Goal: Task Accomplishment & Management: Use online tool/utility

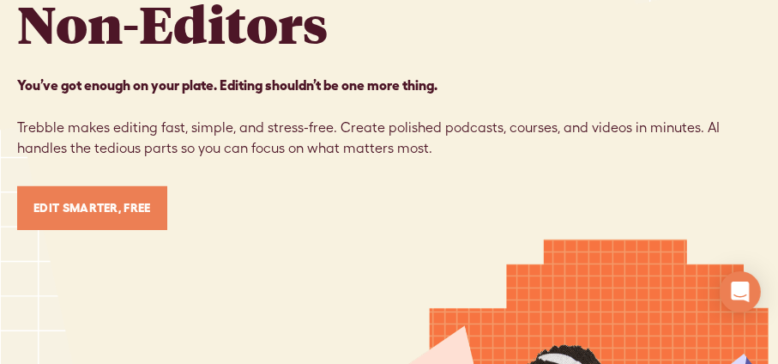
scroll to position [384, 0]
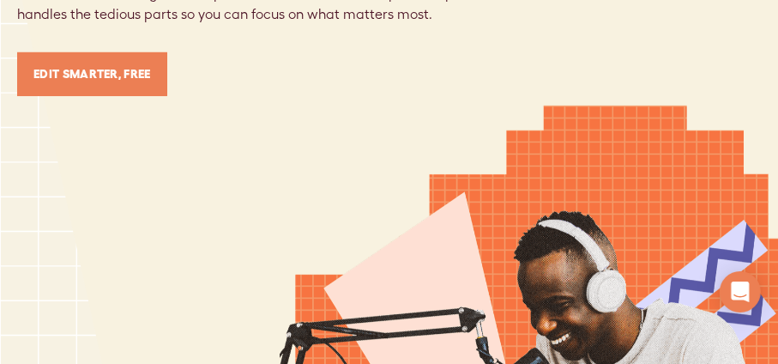
click at [159, 65] on link "Edit Smarter, Free" at bounding box center [92, 74] width 150 height 44
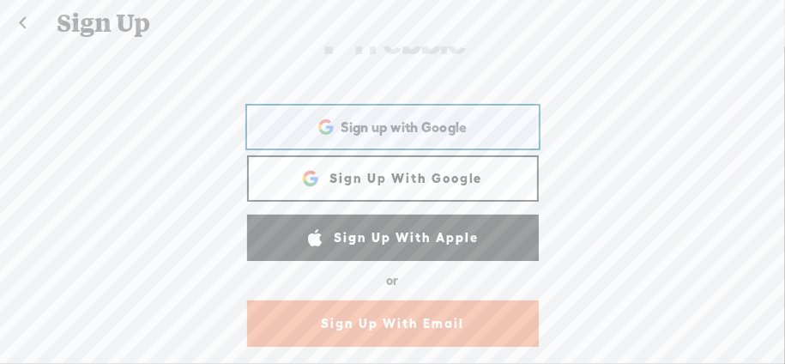
click at [396, 128] on span "Sign up with Google" at bounding box center [403, 127] width 127 height 18
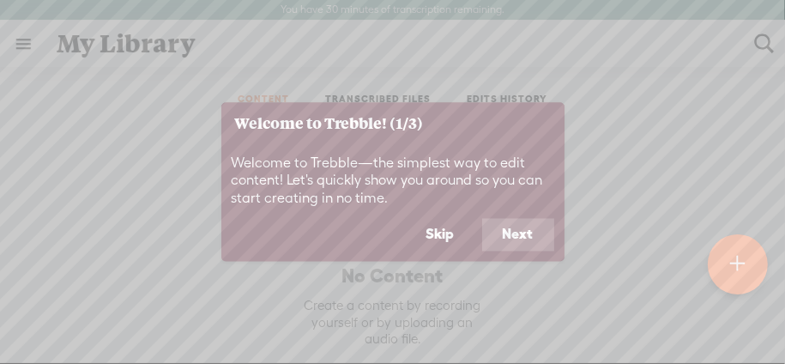
click at [514, 230] on button "Next" at bounding box center [518, 235] width 72 height 33
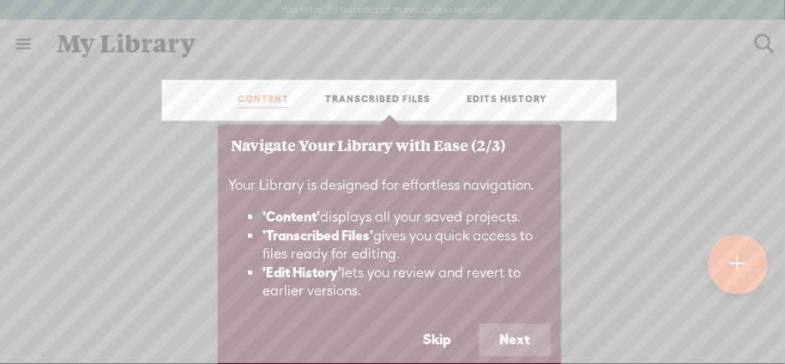
click at [508, 333] on button "Next" at bounding box center [514, 339] width 72 height 33
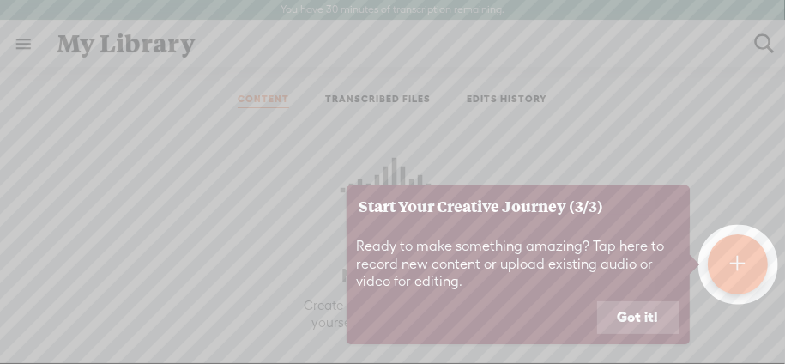
click at [644, 318] on button "Got it!" at bounding box center [638, 317] width 82 height 33
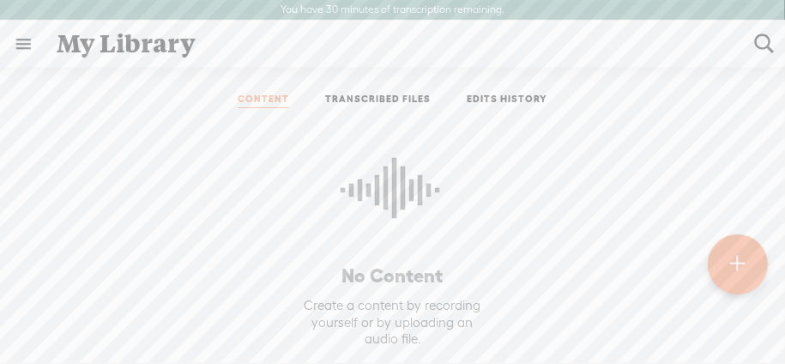
click at [251, 99] on link "CONTENT" at bounding box center [263, 100] width 51 height 15
click at [15, 44] on link at bounding box center [23, 43] width 45 height 45
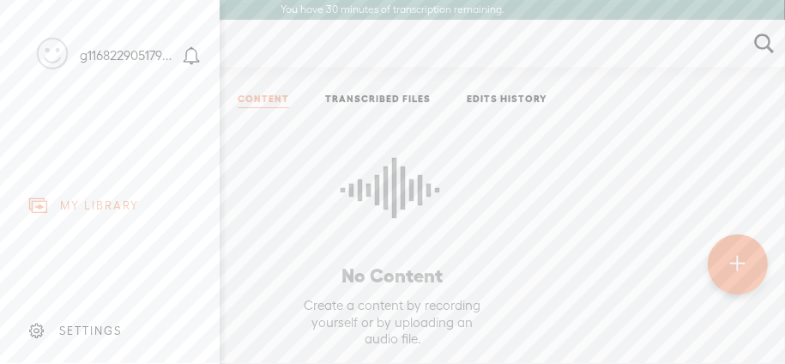
click at [37, 202] on c at bounding box center [39, 206] width 9 height 9
click at [528, 203] on body "You have 30 minutes of transcription remaining. Upgrade to increase your limit …" at bounding box center [392, 181] width 785 height 363
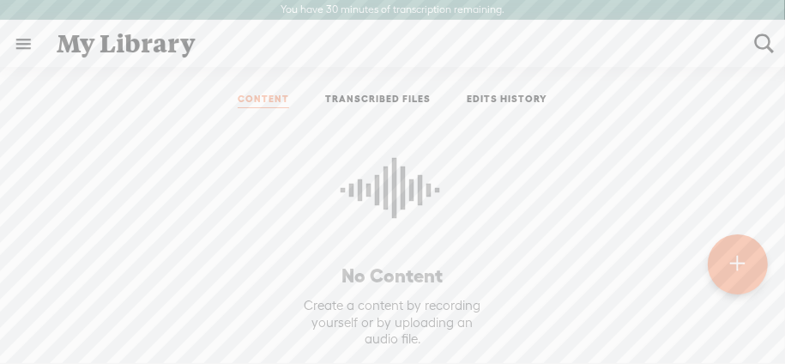
click at [734, 262] on t at bounding box center [737, 264] width 15 height 39
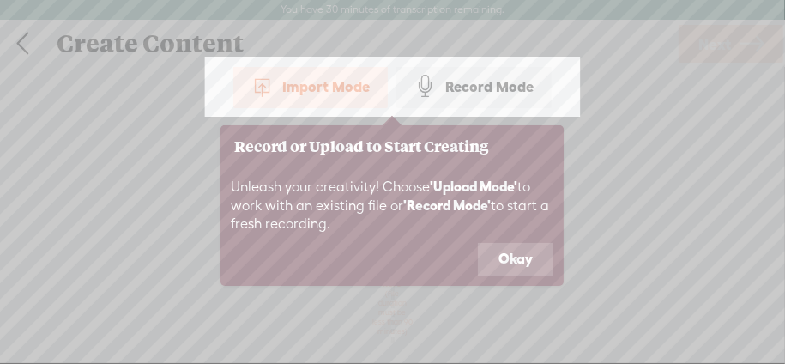
click at [292, 85] on div "Import Mode" at bounding box center [310, 86] width 154 height 43
click at [505, 256] on button "Okay" at bounding box center [515, 259] width 75 height 33
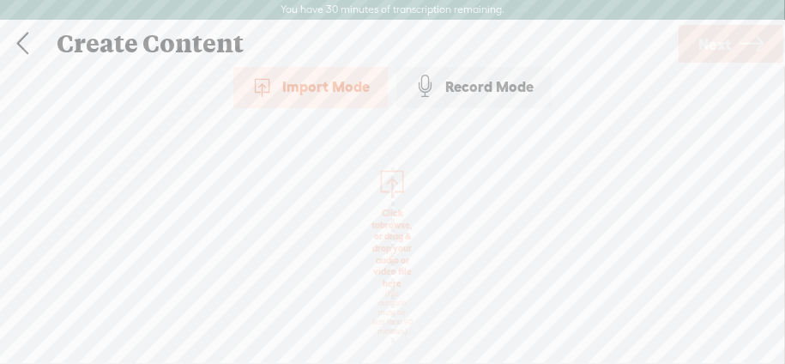
click at [293, 86] on div "Import Mode" at bounding box center [310, 86] width 154 height 43
click at [330, 81] on div "Import Mode" at bounding box center [310, 86] width 154 height 43
click at [340, 90] on div "Import Mode" at bounding box center [310, 86] width 154 height 43
click at [390, 172] on div at bounding box center [393, 182] width 34 height 34
click at [628, 165] on div "Import Mode Import Mode Record Mode Text Language: *: English (US) English (US)…" at bounding box center [392, 222] width 785 height 315
